Goal: Use online tool/utility

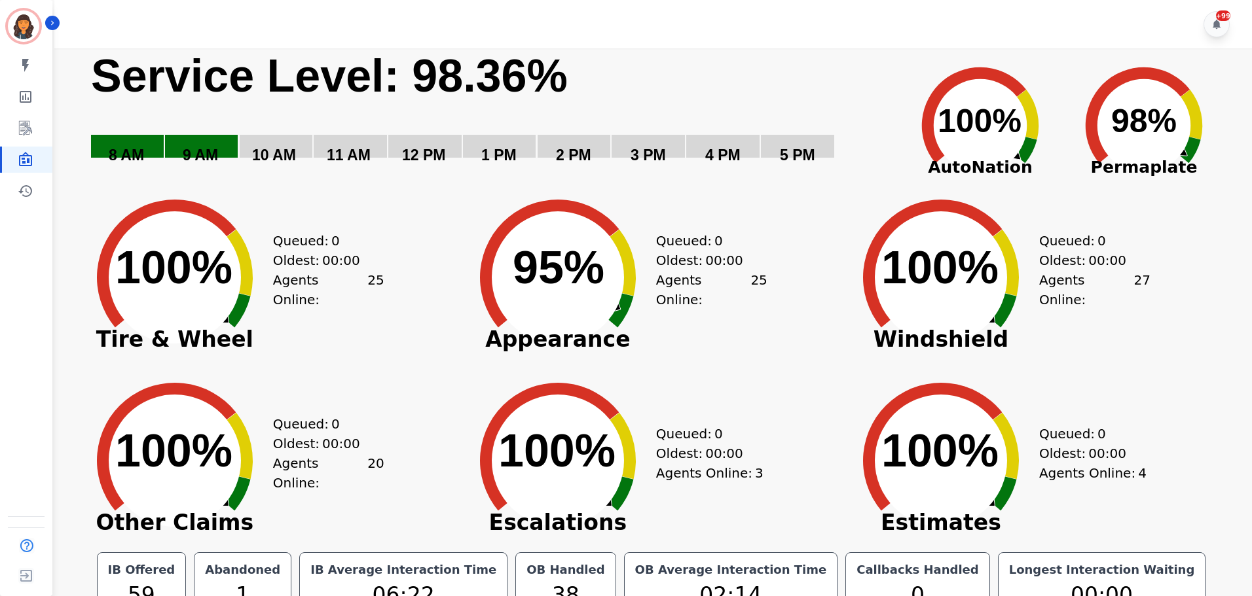
scroll to position [29, 0]
